Goal: Transaction & Acquisition: Purchase product/service

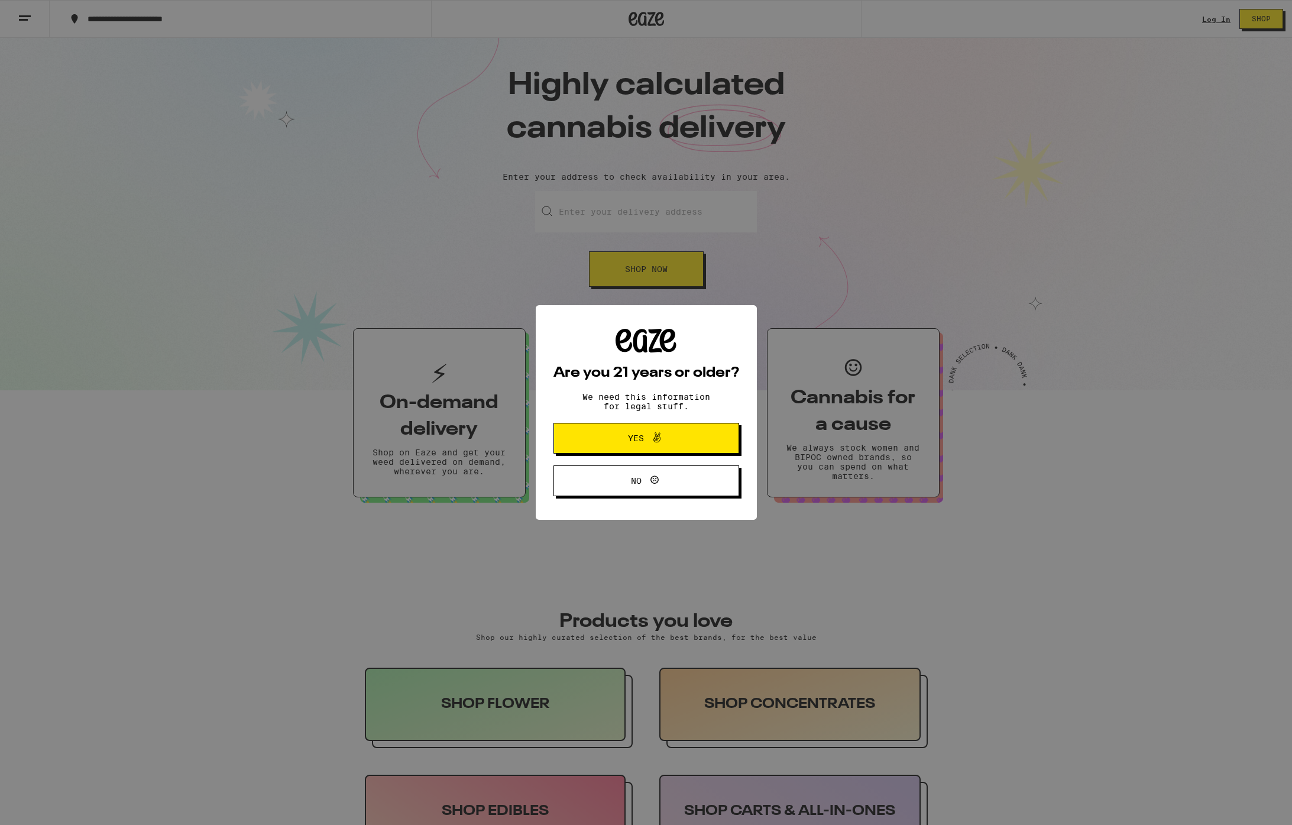
click at [625, 442] on span "Yes" at bounding box center [646, 437] width 90 height 15
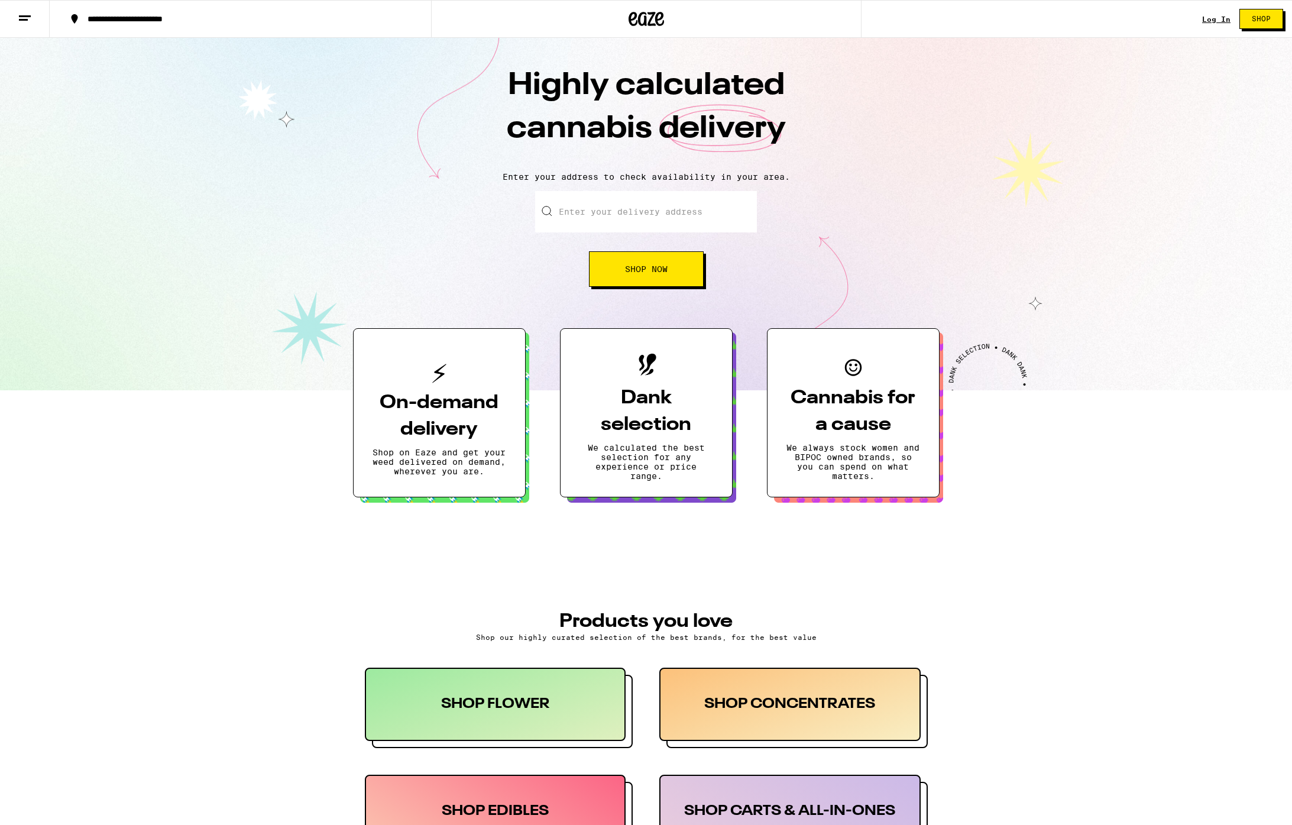
click at [1219, 20] on link "Log In" at bounding box center [1216, 19] width 28 height 8
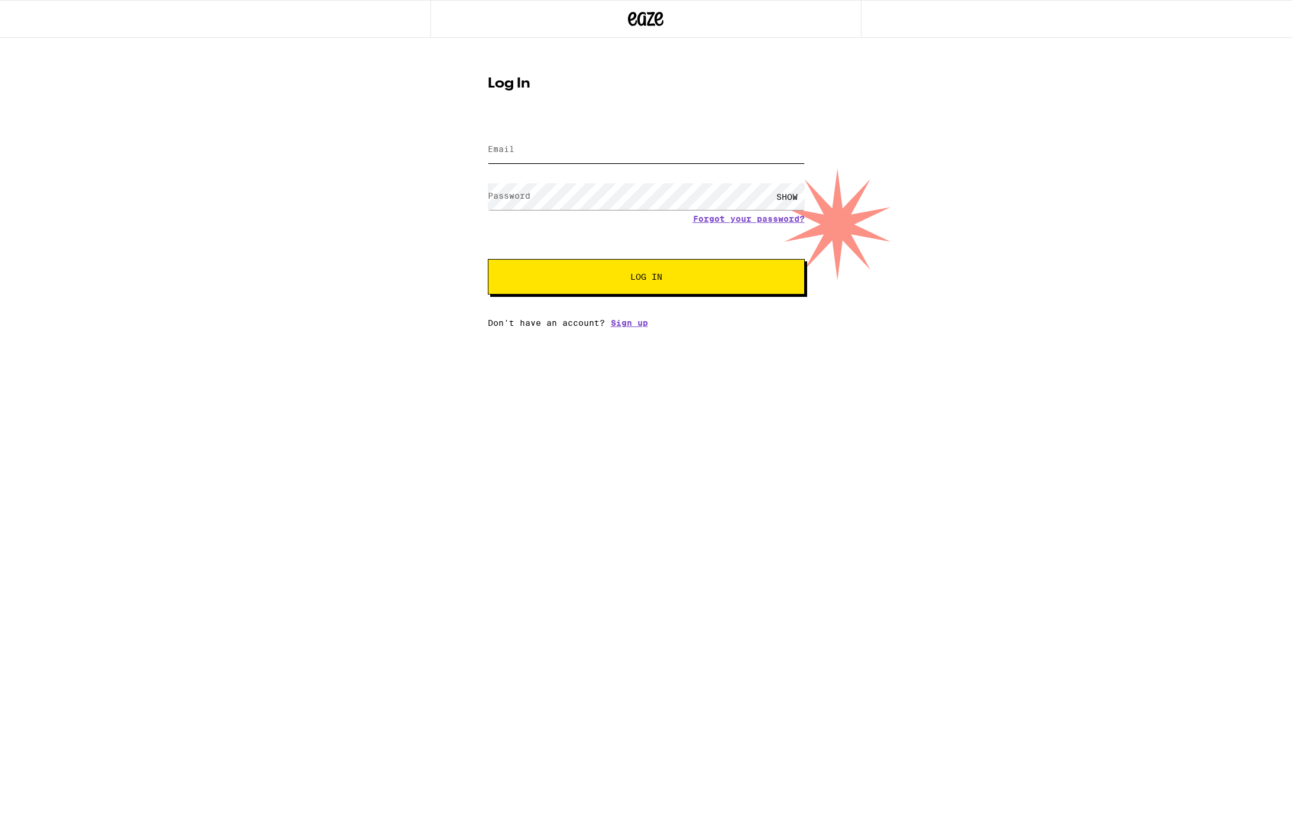
click at [578, 158] on input "Email" at bounding box center [646, 150] width 317 height 27
type input "kyleblackman@gmail.com"
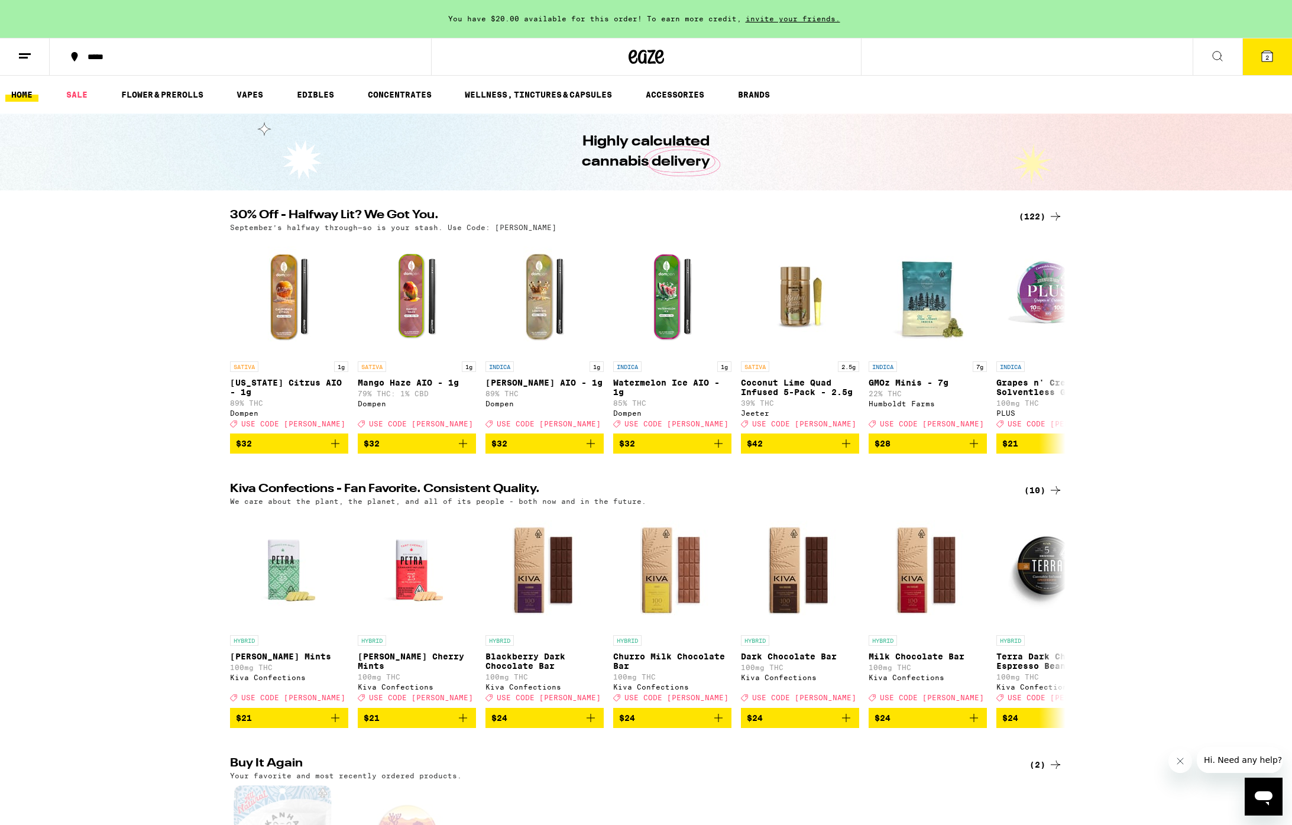
click at [1265, 58] on span "2" at bounding box center [1267, 57] width 4 height 7
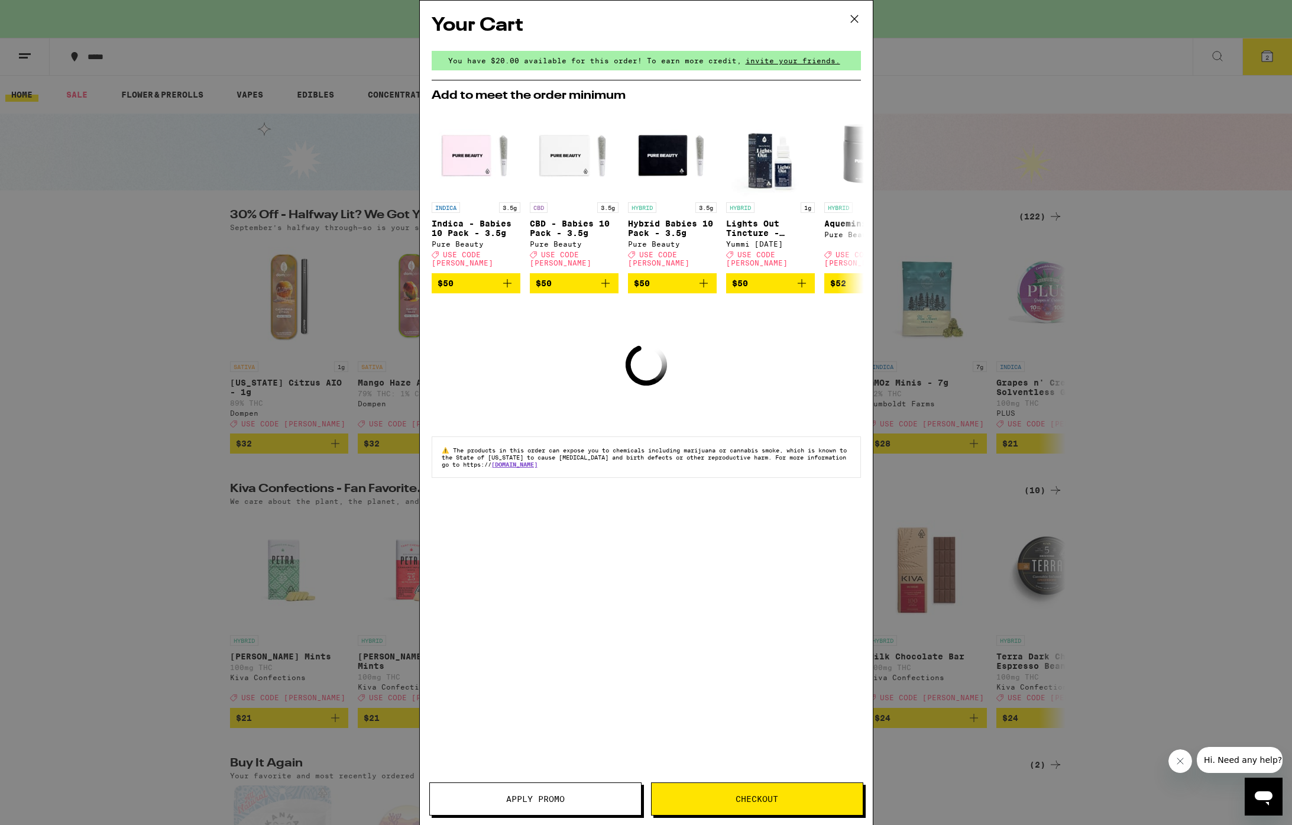
click at [858, 13] on icon at bounding box center [854, 19] width 18 height 18
